Goal: Information Seeking & Learning: Learn about a topic

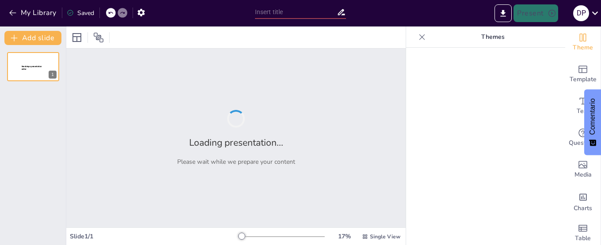
type input "Implicaciones del Consejo de Educación Superior en la Formación Académica"
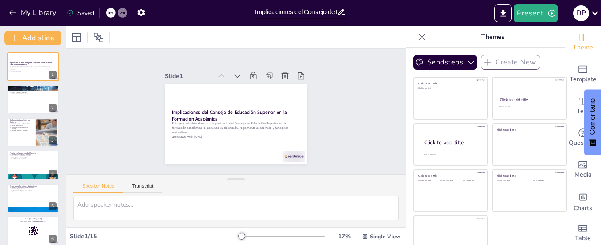
checkbox input "true"
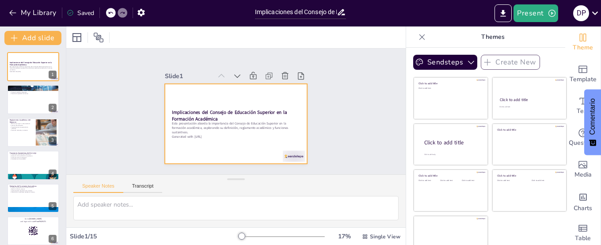
checkbox input "true"
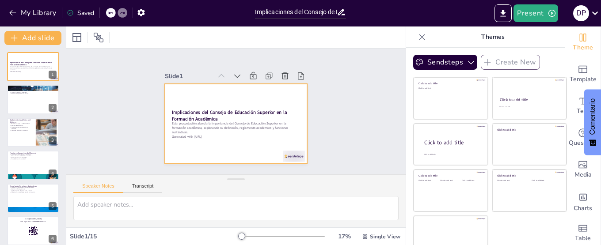
checkbox input "true"
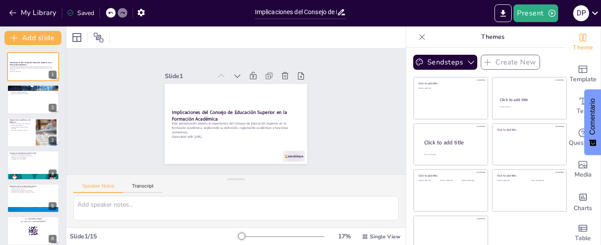
checkbox input "true"
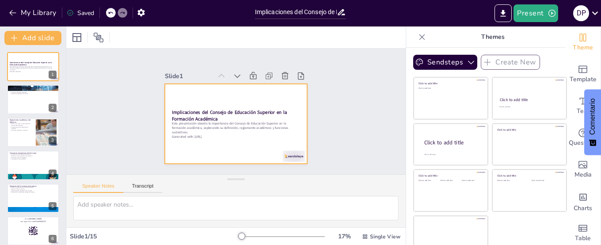
checkbox input "true"
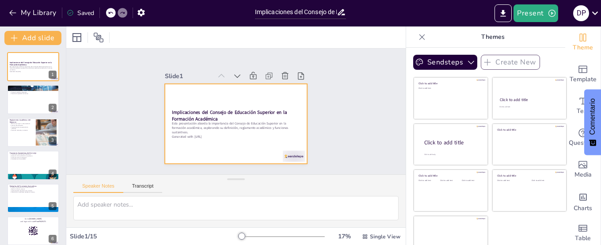
checkbox input "true"
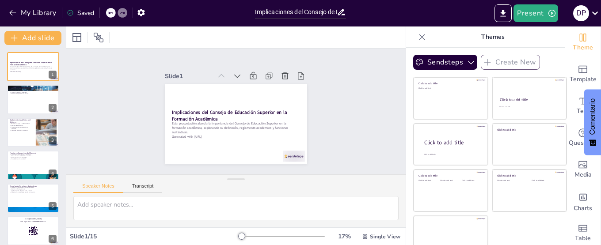
click at [240, 238] on div at bounding box center [282, 236] width 85 height 7
checkbox input "true"
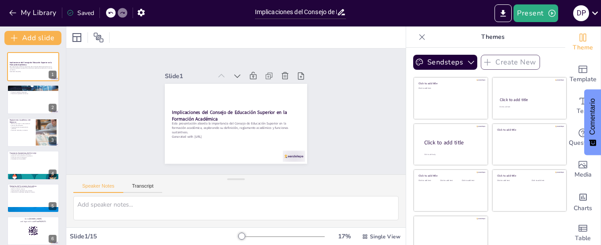
checkbox input "true"
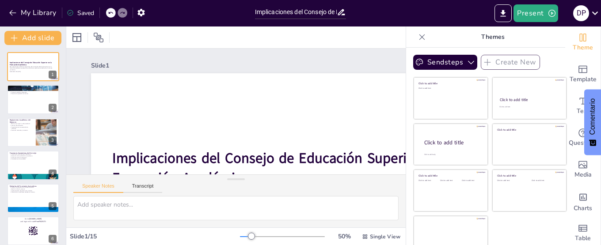
click at [240, 235] on div at bounding box center [282, 236] width 85 height 7
checkbox input "true"
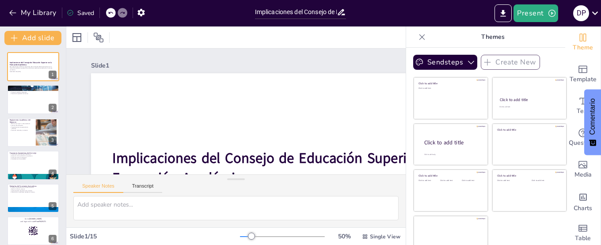
checkbox input "true"
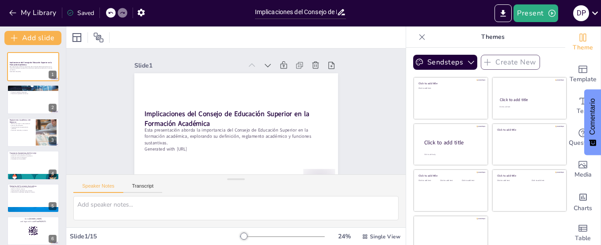
checkbox input "true"
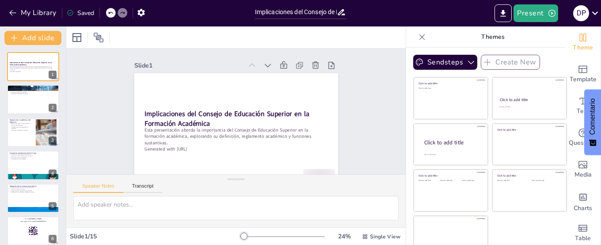
checkbox input "true"
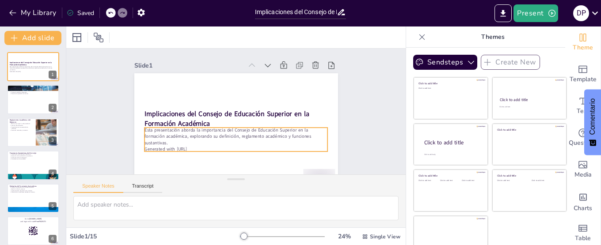
checkbox input "true"
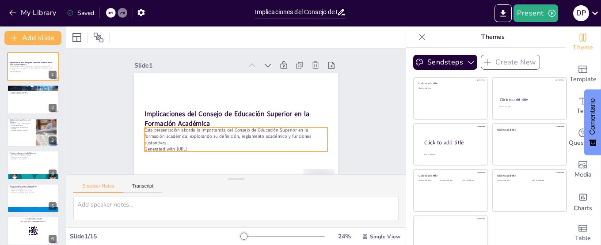
checkbox input "true"
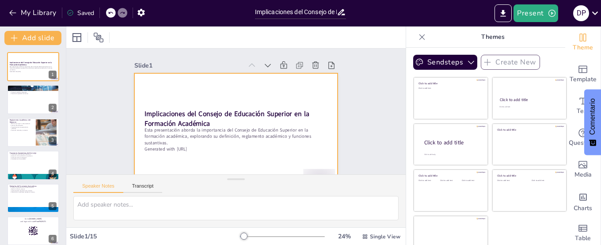
scroll to position [20, 0]
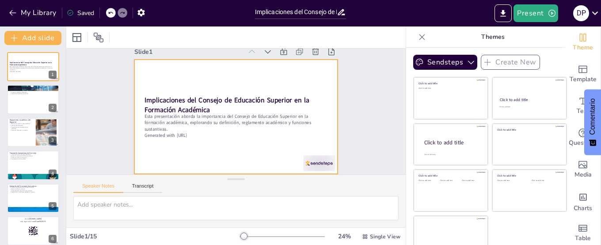
checkbox input "true"
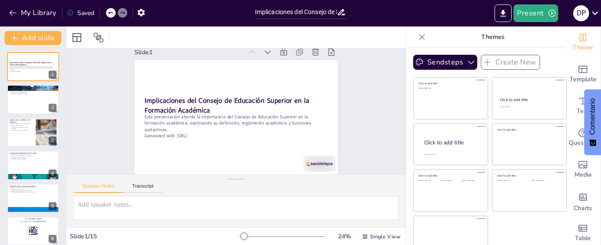
checkbox input "true"
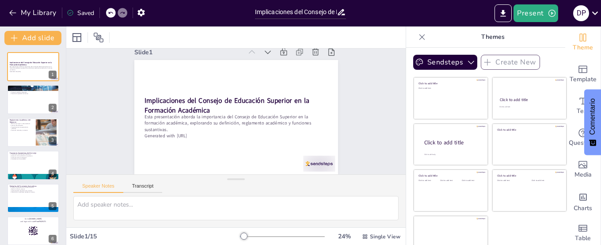
checkbox input "true"
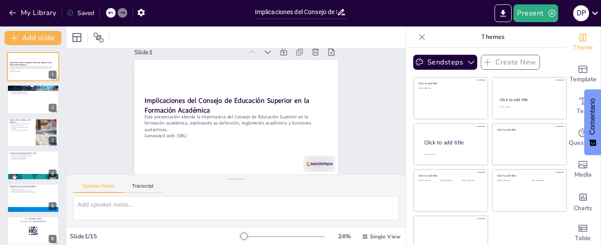
checkbox input "true"
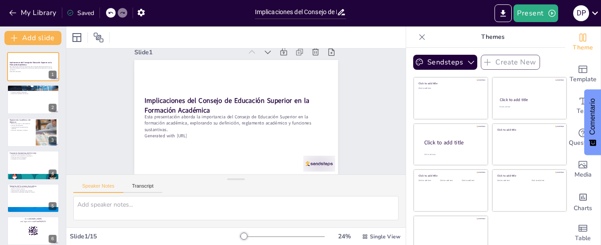
checkbox input "true"
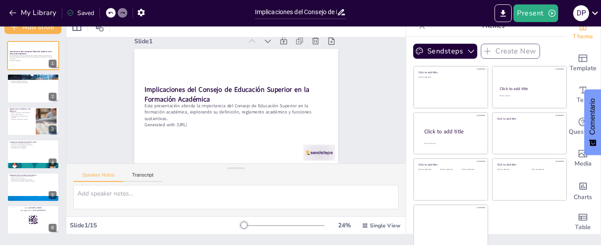
scroll to position [13, 0]
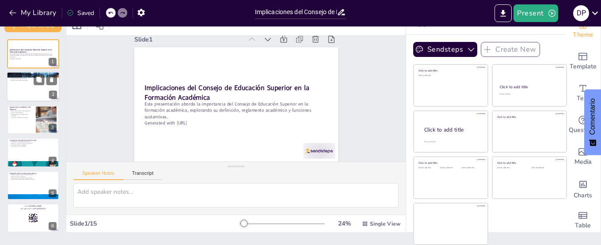
checkbox input "true"
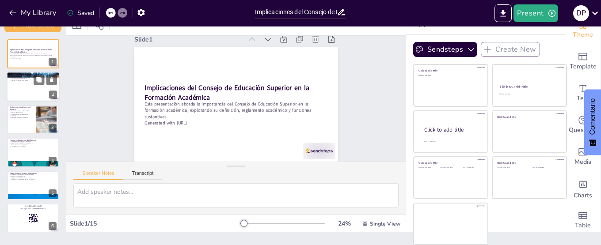
checkbox input "true"
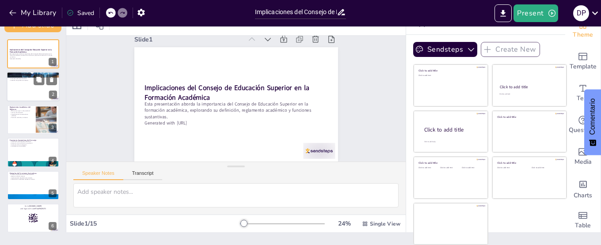
click at [33, 74] on p "¿Qué es el Consejo de Educación Superior?" at bounding box center [33, 74] width 48 height 3
type textarea "El Consejo de Educación Superior actúa como un regulador esencial en el ámbito …"
checkbox input "true"
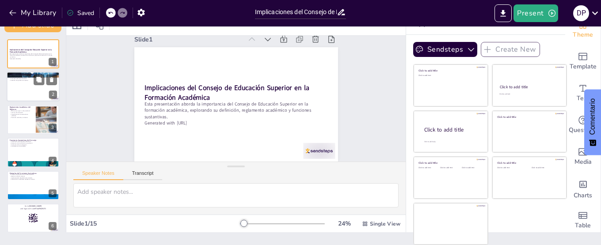
checkbox input "true"
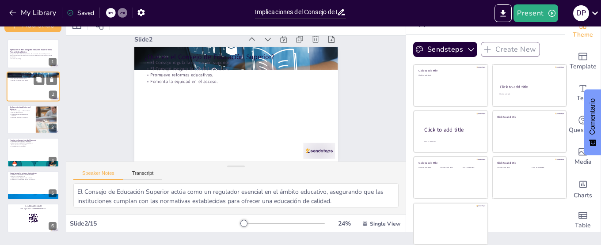
scroll to position [0, 0]
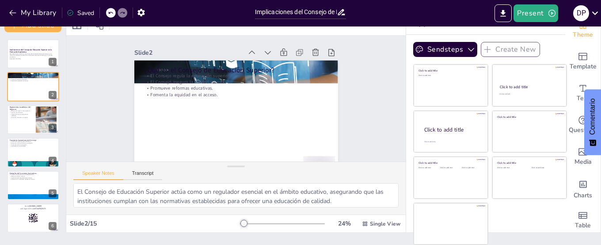
checkbox input "true"
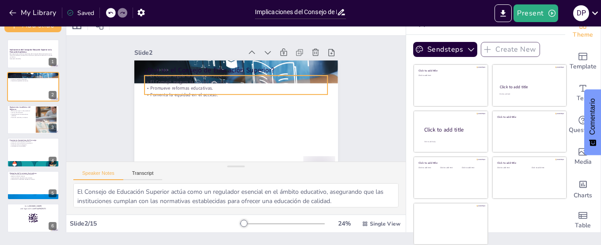
checkbox input "true"
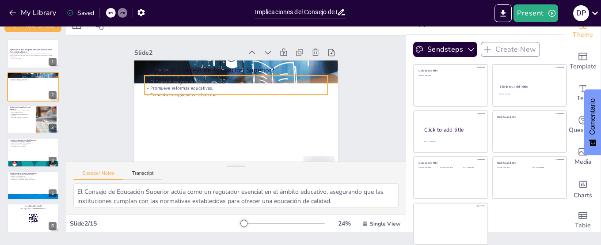
checkbox input "true"
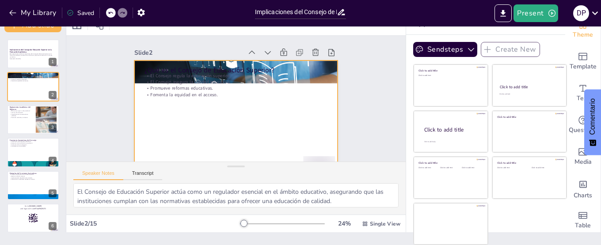
checkbox input "true"
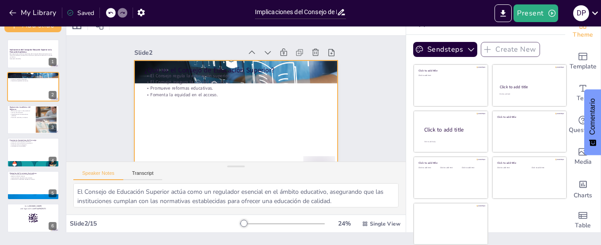
checkbox input "true"
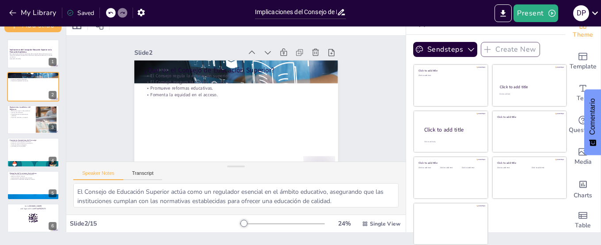
checkbox input "true"
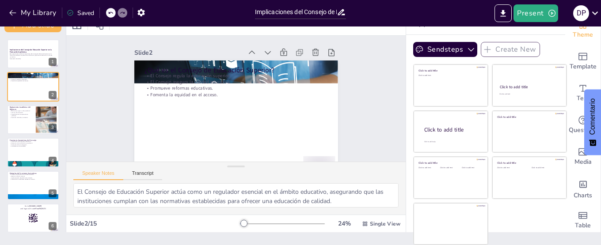
checkbox input "true"
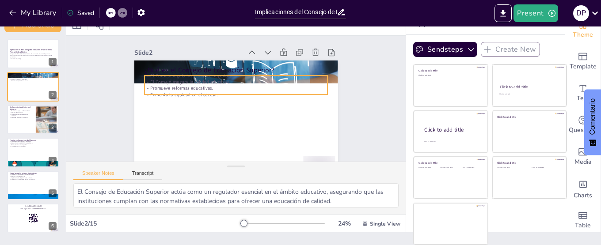
checkbox input "true"
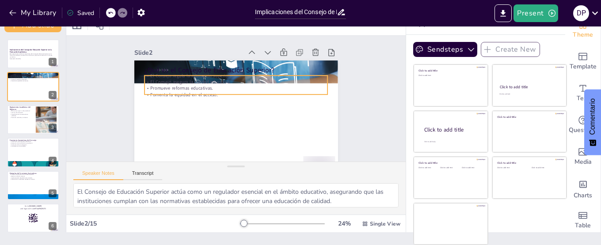
checkbox input "true"
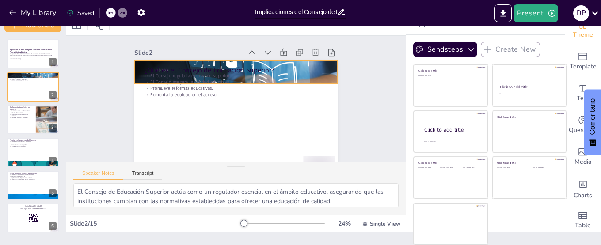
checkbox input "true"
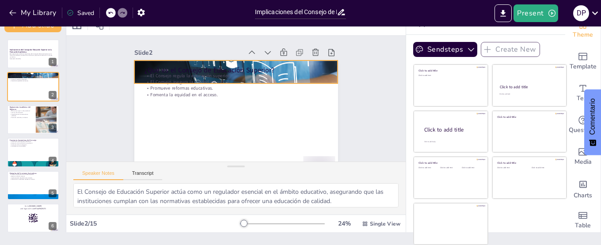
checkbox input "true"
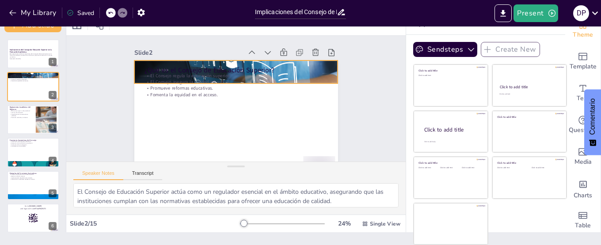
checkbox input "true"
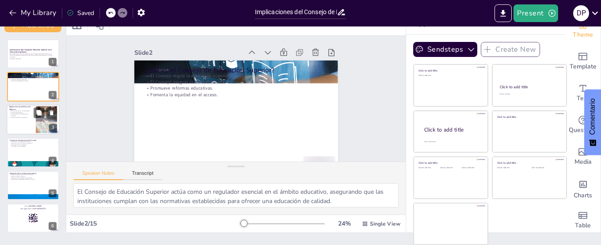
checkbox input "true"
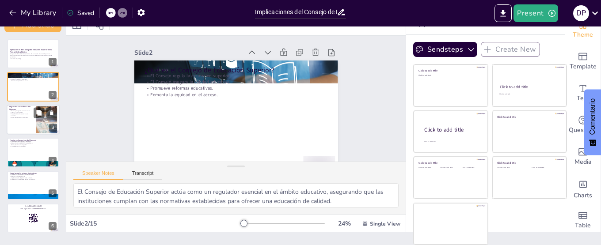
checkbox input "true"
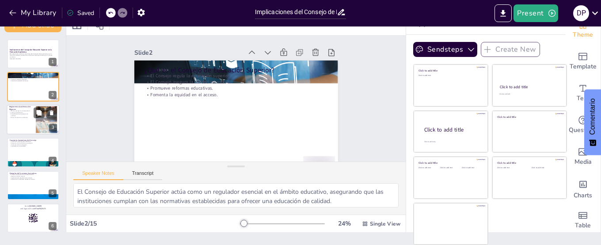
click at [24, 124] on div at bounding box center [33, 120] width 53 height 30
type textarea "Las normas establecidas en el reglamento son esenciales para el funcionamiento …"
checkbox input "true"
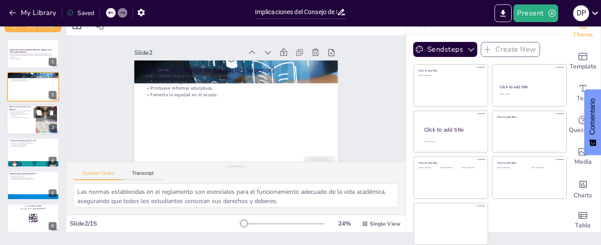
checkbox input "true"
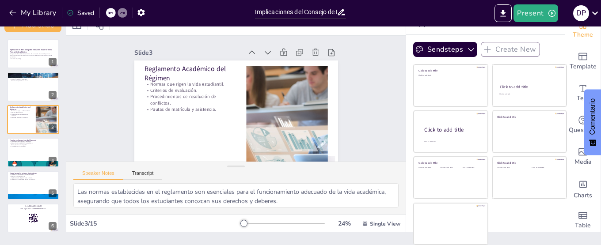
checkbox input "true"
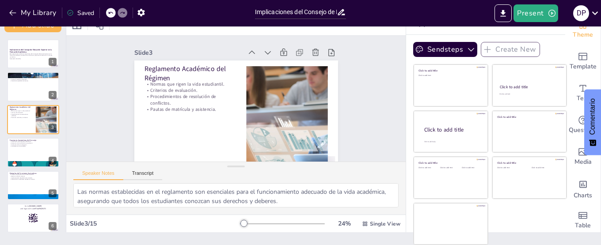
checkbox input "true"
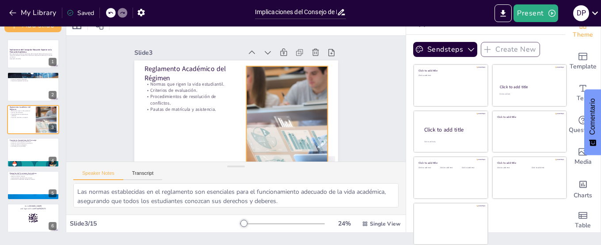
checkbox input "true"
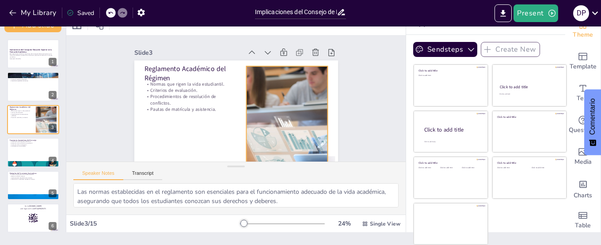
checkbox input "true"
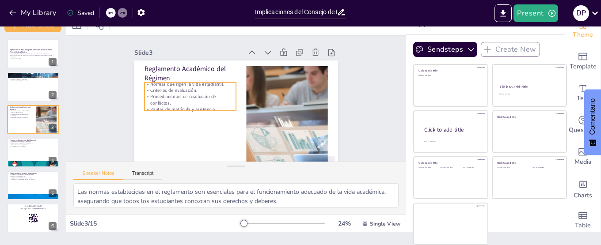
checkbox input "true"
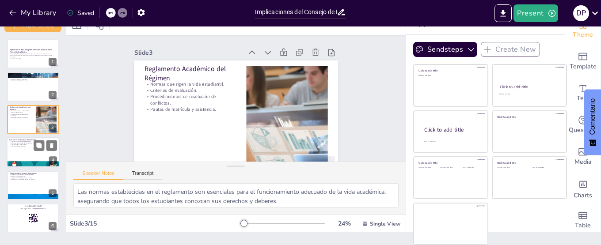
click at [26, 152] on div at bounding box center [33, 152] width 53 height 30
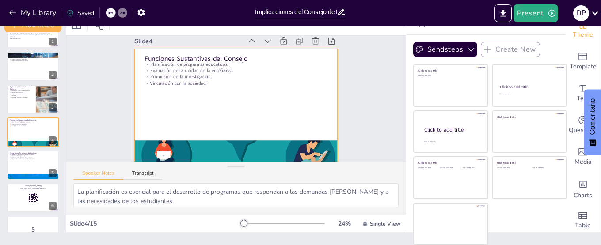
scroll to position [20, 0]
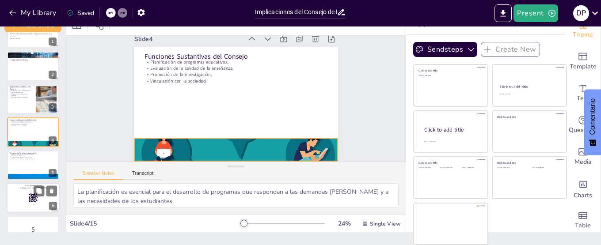
click at [26, 162] on div at bounding box center [33, 165] width 52 height 29
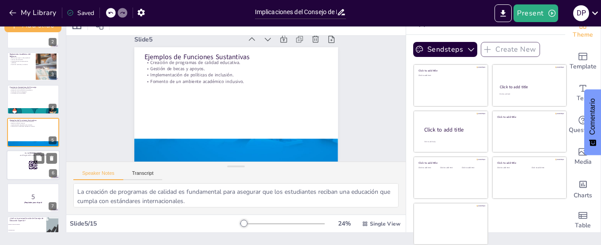
scroll to position [20, 0]
click at [23, 168] on div at bounding box center [33, 165] width 53 height 30
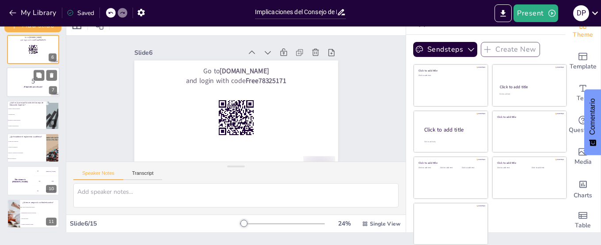
scroll to position [174, 0]
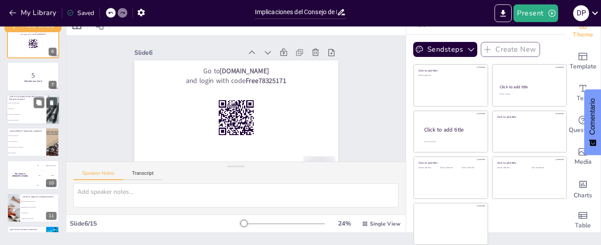
click at [21, 108] on span "Gestionar becas." at bounding box center [27, 108] width 38 height 1
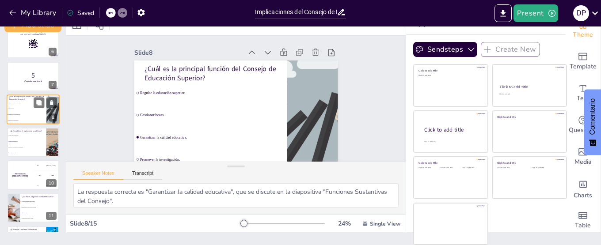
scroll to position [151, 0]
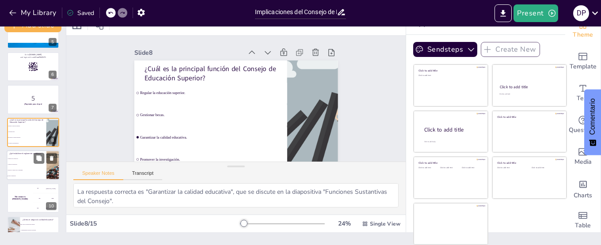
click at [33, 167] on li "Criterios de evaluación." at bounding box center [27, 165] width 40 height 6
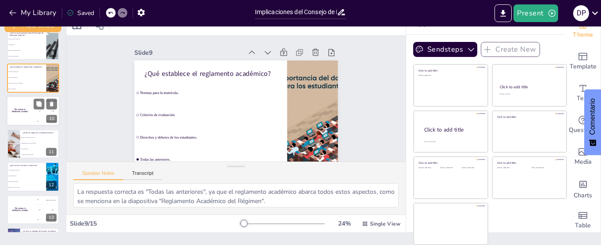
scroll to position [303, 0]
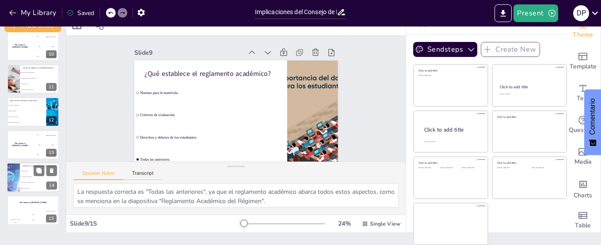
click at [32, 174] on li "Evaluación de estudiantes." at bounding box center [40, 177] width 40 height 6
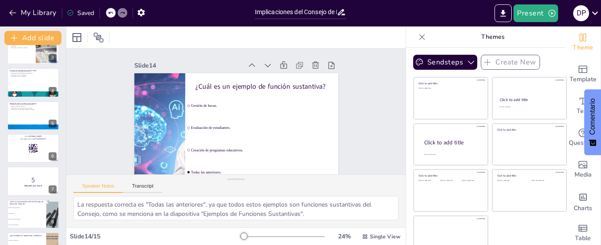
scroll to position [0, 0]
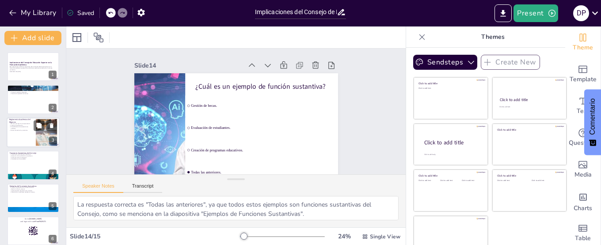
click at [27, 128] on p "Procedimientos de resolución de conflictos." at bounding box center [21, 127] width 24 height 3
